Goal: Task Accomplishment & Management: Manage account settings

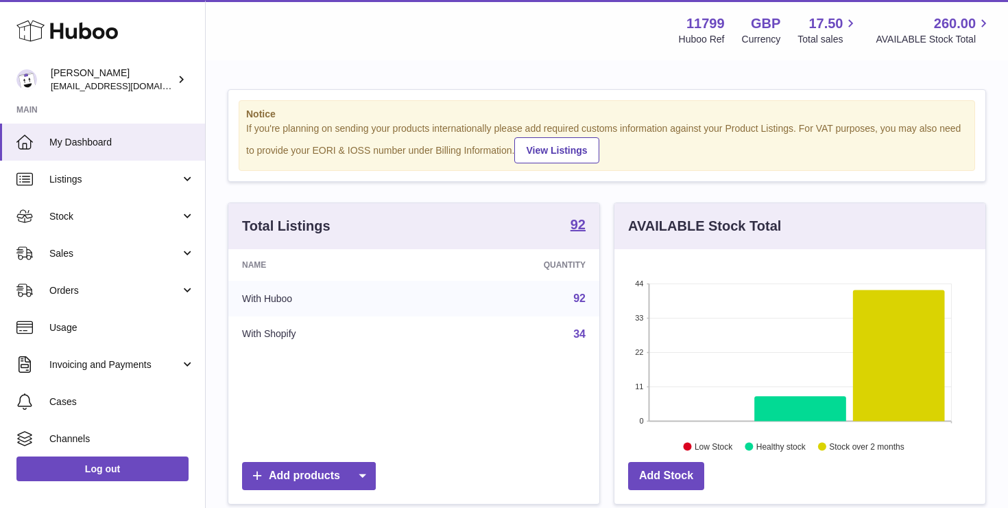
scroll to position [214, 371]
click at [95, 220] on span "Stock" at bounding box center [114, 216] width 131 height 13
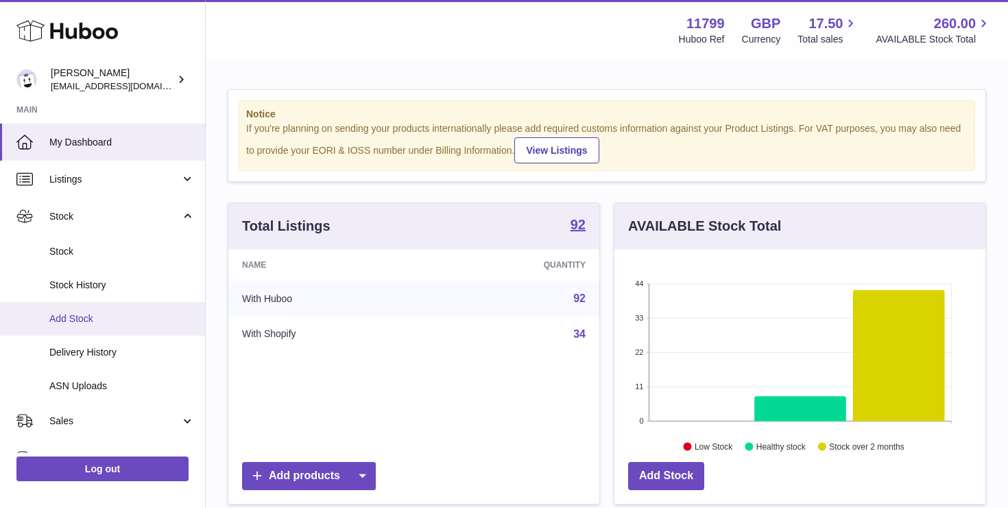
click at [86, 322] on span "Add Stock" at bounding box center [121, 318] width 145 height 13
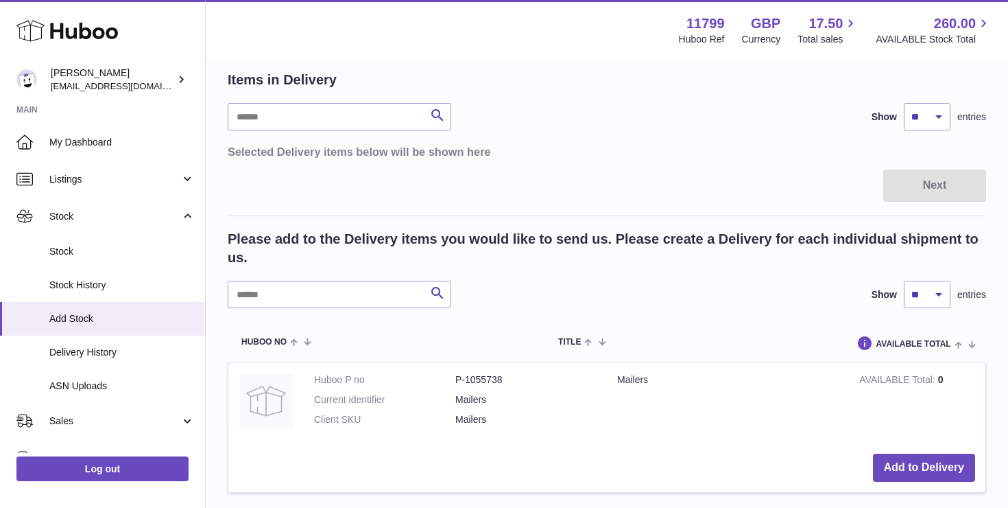
scroll to position [97, 0]
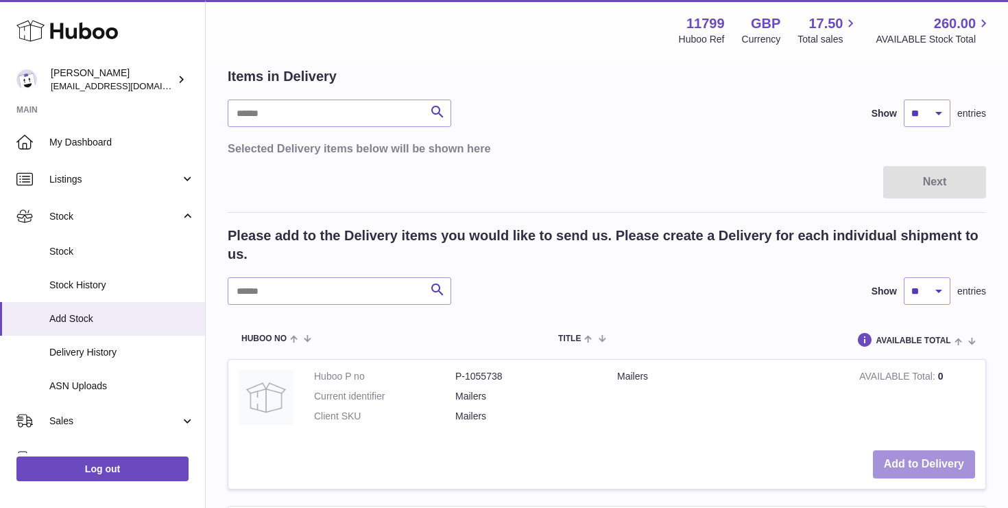
click at [895, 456] on button "Add to Delivery" at bounding box center [924, 464] width 102 height 28
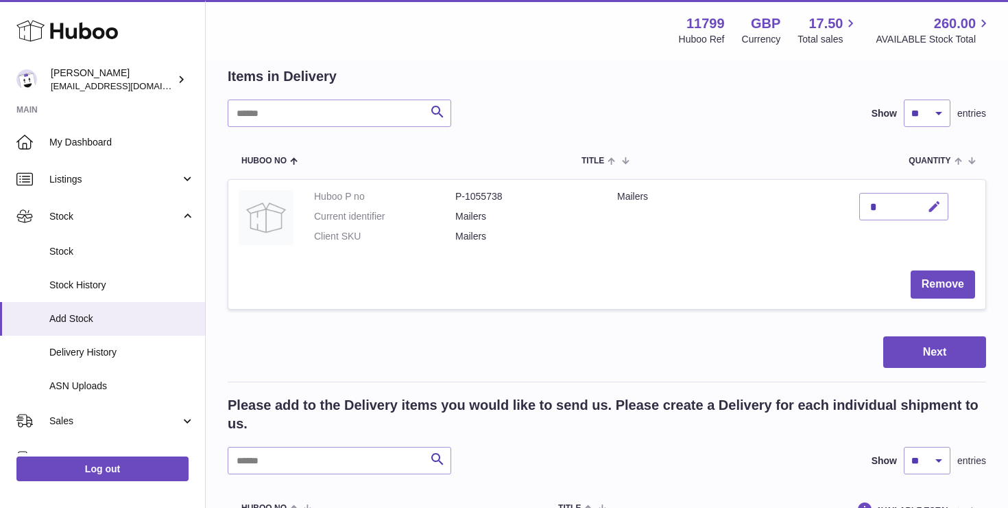
click at [929, 206] on icon "button" at bounding box center [934, 207] width 14 height 14
type input "***"
click at [809, 260] on td "Remove" at bounding box center [606, 284] width 757 height 49
click at [939, 205] on icon "submit" at bounding box center [935, 206] width 12 height 12
click at [931, 347] on button "Next" at bounding box center [935, 352] width 103 height 32
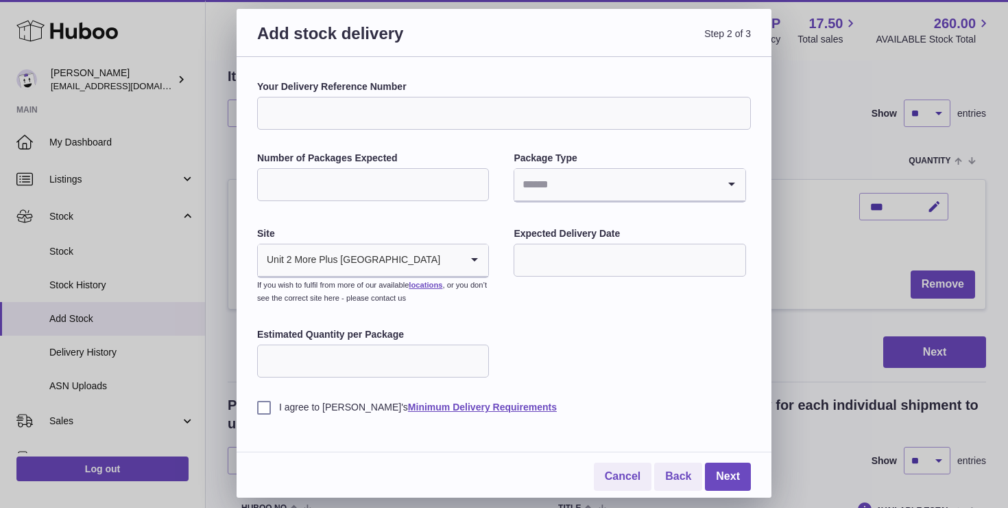
click at [451, 123] on input "Your Delivery Reference Number" at bounding box center [504, 113] width 494 height 33
type input "**********"
click at [412, 204] on div "**********" at bounding box center [504, 246] width 494 height 333
click at [414, 194] on input "Number of Packages Expected" at bounding box center [373, 184] width 232 height 33
type input "*"
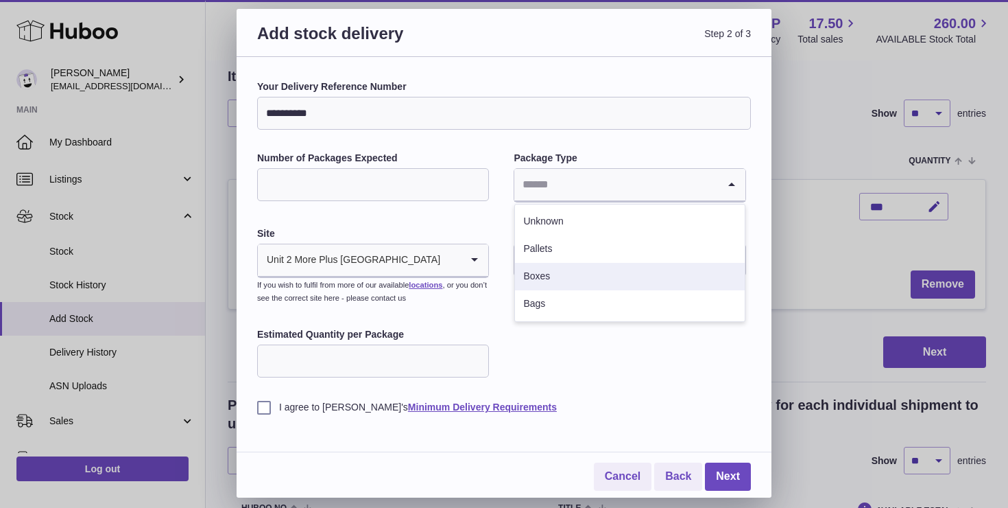
click at [558, 277] on li "Boxes" at bounding box center [629, 276] width 229 height 27
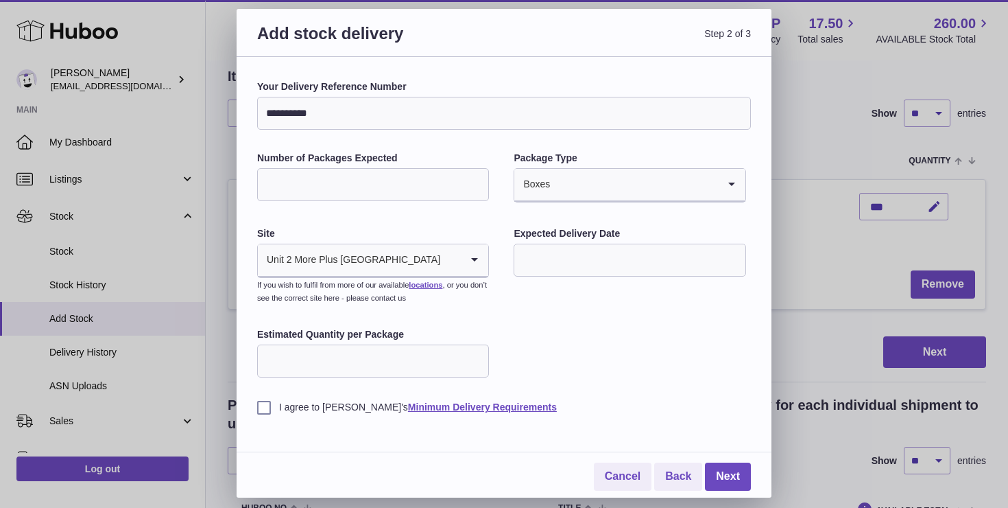
click at [595, 257] on input "text" at bounding box center [630, 260] width 232 height 33
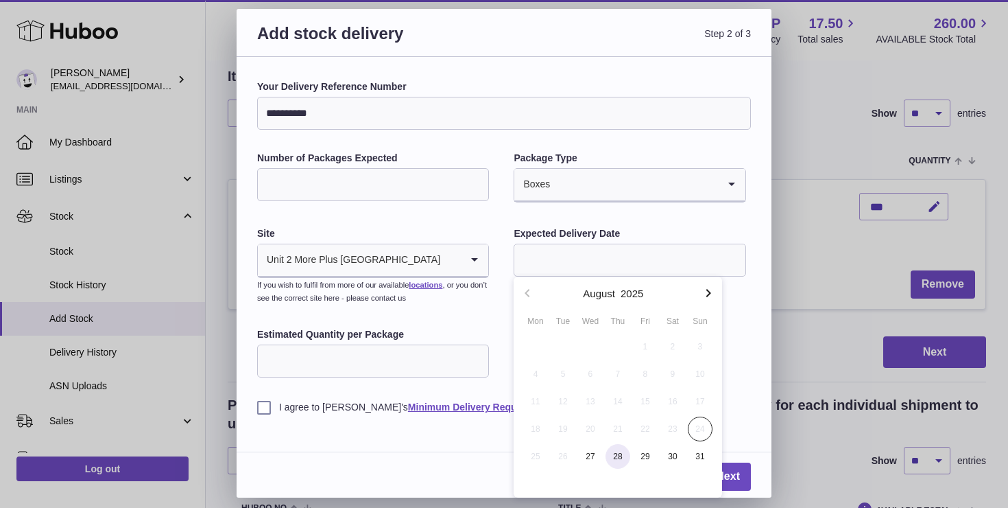
click at [615, 456] on span "28" at bounding box center [618, 456] width 25 height 25
type input "**********"
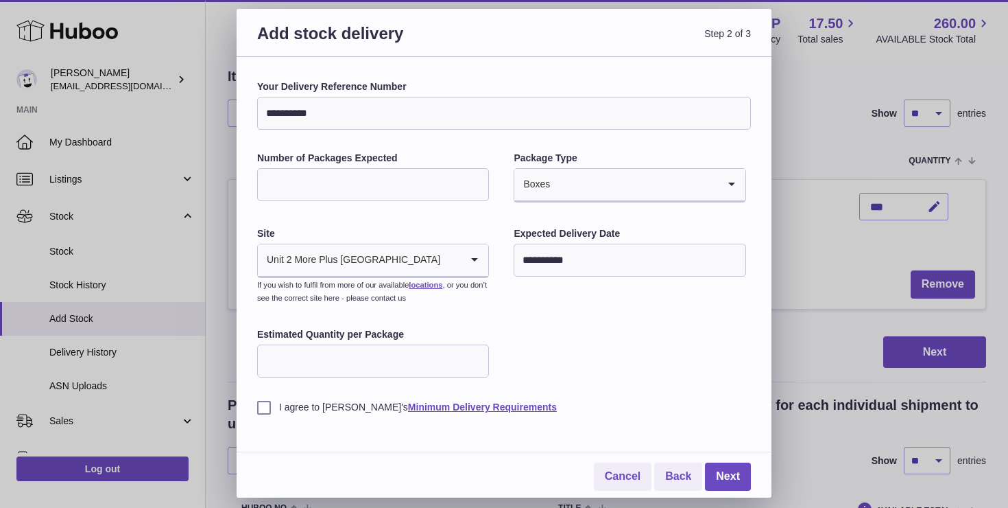
click at [355, 355] on input "Estimated Quantity per Package" at bounding box center [373, 360] width 232 height 33
type input "**"
click at [536, 376] on div "**********" at bounding box center [504, 246] width 494 height 333
click at [258, 403] on label "I agree to [PERSON_NAME]'s Minimum Delivery Requirements" at bounding box center [504, 407] width 494 height 13
click at [261, 410] on label "I agree to [PERSON_NAME]'s Minimum Delivery Requirements" at bounding box center [504, 407] width 494 height 13
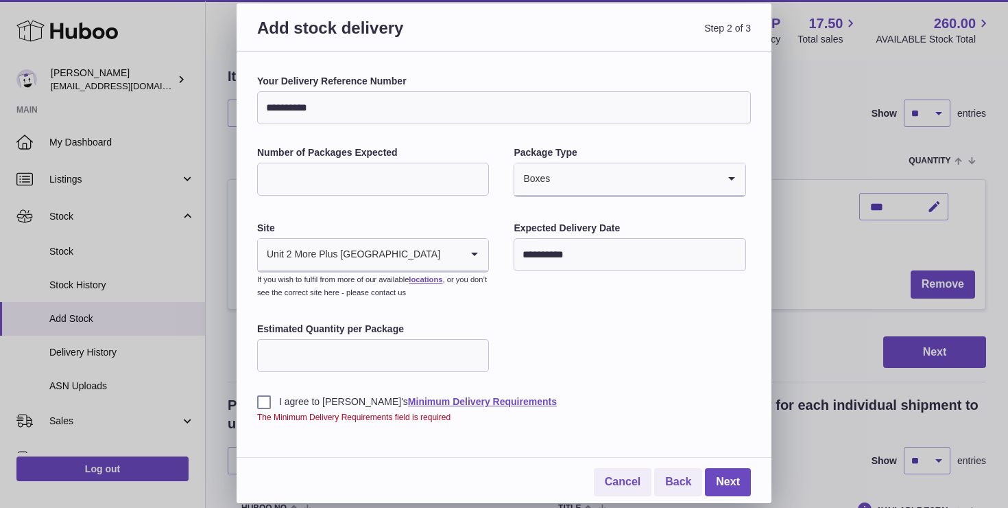
click at [441, 263] on input "Search for option" at bounding box center [451, 255] width 20 height 32
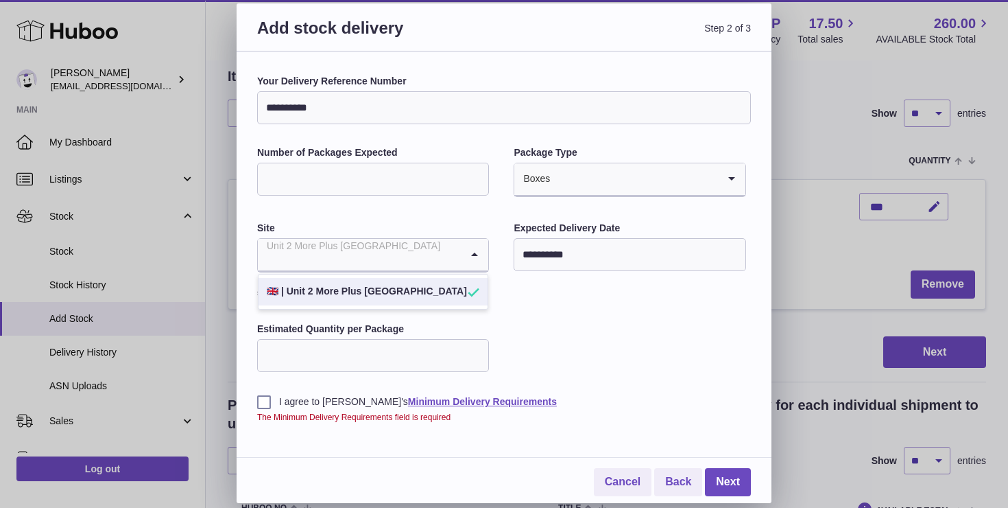
click at [396, 261] on input "Search for option" at bounding box center [359, 255] width 203 height 32
click at [390, 294] on li "🇬🇧 | Unit 2 More Plus [GEOGRAPHIC_DATA]" at bounding box center [373, 291] width 229 height 27
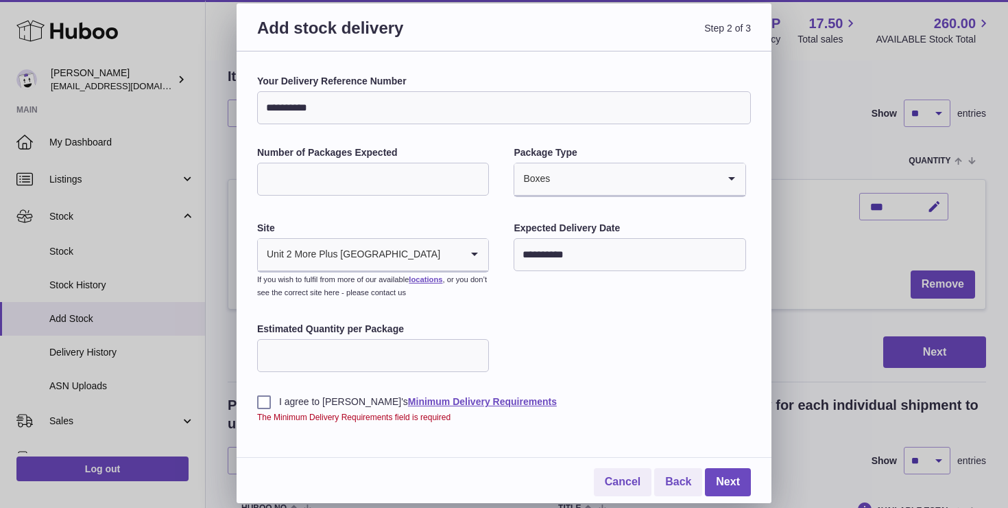
click at [260, 407] on label "I agree to [PERSON_NAME]'s Minimum Delivery Requirements" at bounding box center [504, 401] width 494 height 13
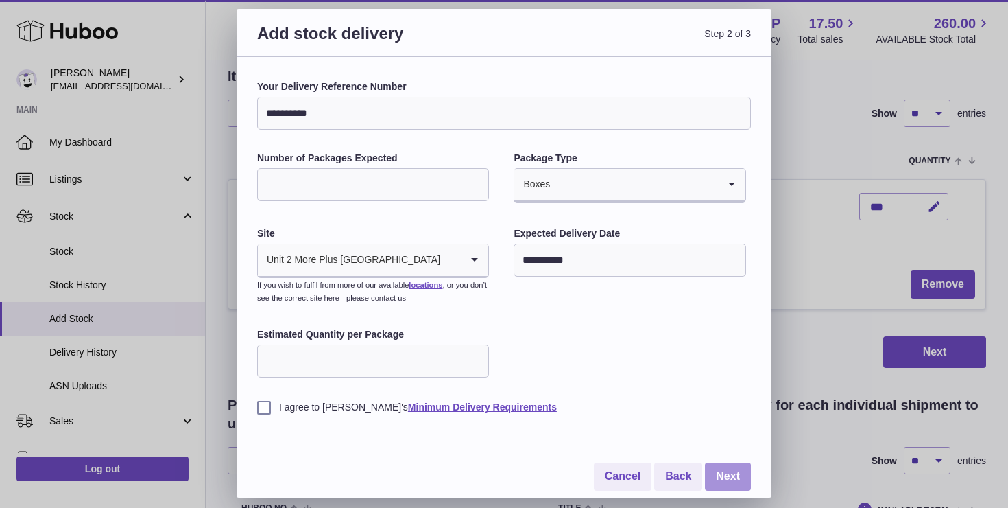
click at [737, 467] on link "Next" at bounding box center [728, 476] width 46 height 28
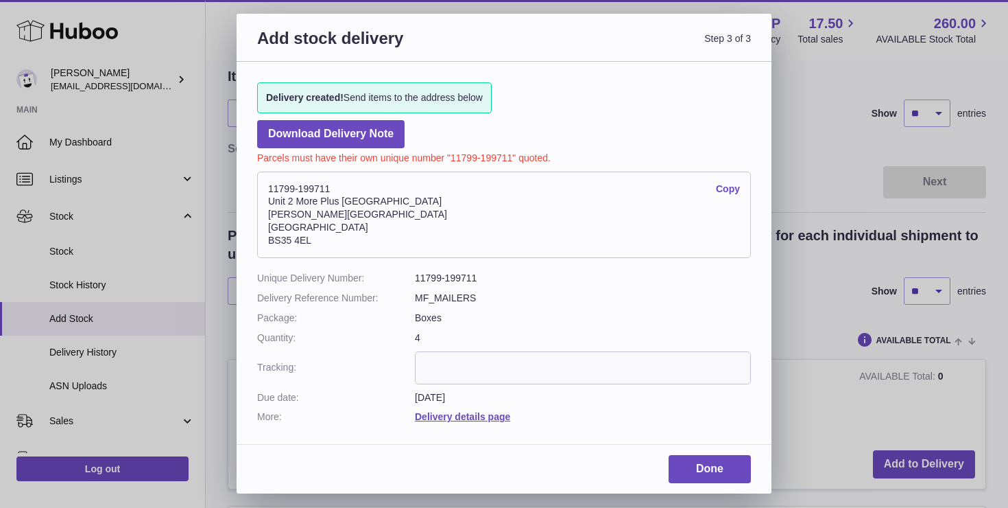
drag, startPoint x: 270, startPoint y: 187, endPoint x: 335, endPoint y: 189, distance: 65.9
click at [335, 189] on address "11799-199711 Copy [STREET_ADDRESS][PERSON_NAME]" at bounding box center [504, 214] width 494 height 86
copy address "11799-199711"
drag, startPoint x: 270, startPoint y: 206, endPoint x: 339, endPoint y: 237, distance: 75.8
click at [339, 237] on address "11799-199711 Copy [STREET_ADDRESS][PERSON_NAME]" at bounding box center [504, 214] width 494 height 86
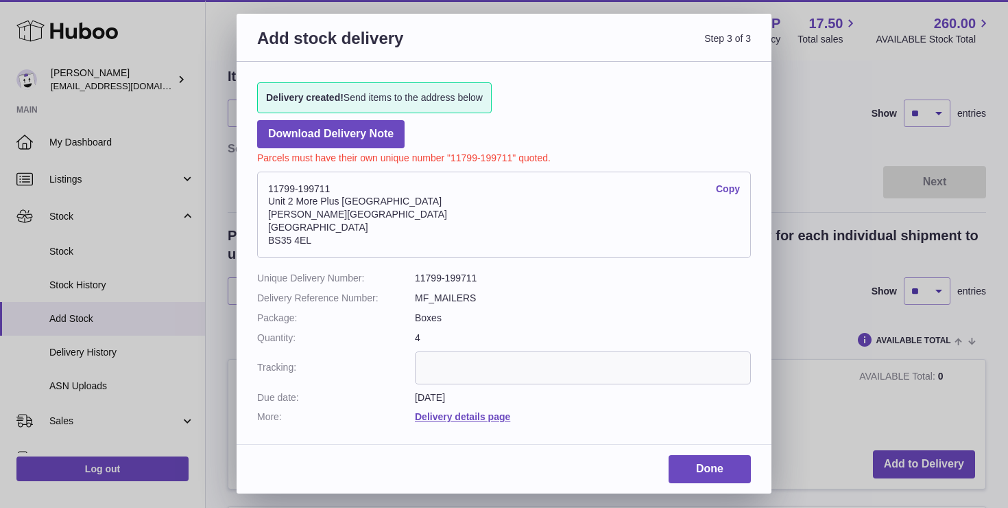
copy address "Unit 2 More [GEOGRAPHIC_DATA][STREET_ADDRESS][PERSON_NAME]"
click at [720, 455] on link "Done" at bounding box center [710, 469] width 82 height 28
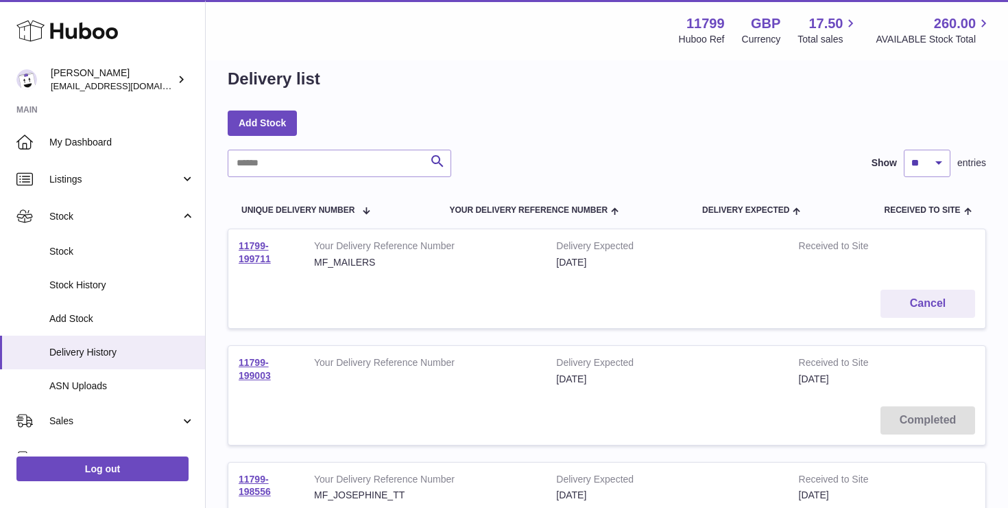
scroll to position [22, 0]
